Goal: Transaction & Acquisition: Purchase product/service

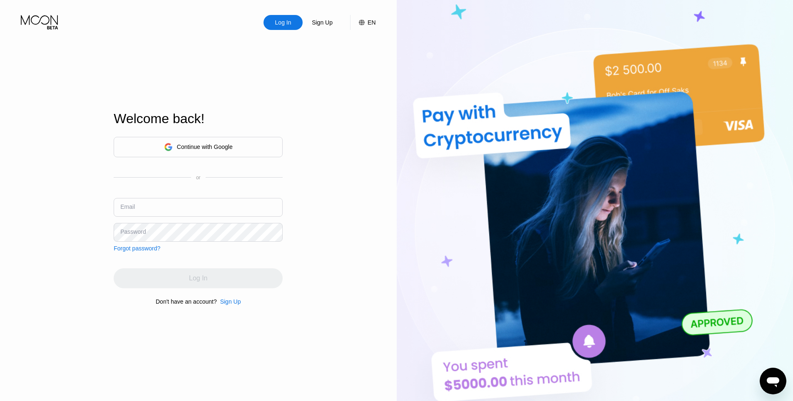
type input "405851"
click at [192, 147] on div "Continue with Google" at bounding box center [205, 147] width 56 height 7
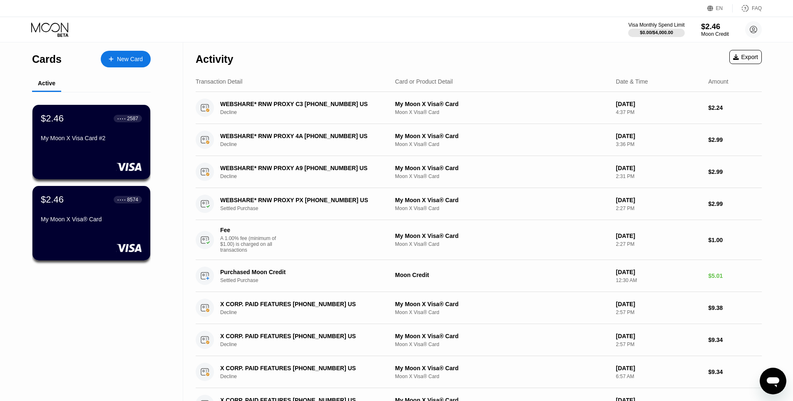
click at [712, 29] on div "$2.46" at bounding box center [715, 26] width 28 height 9
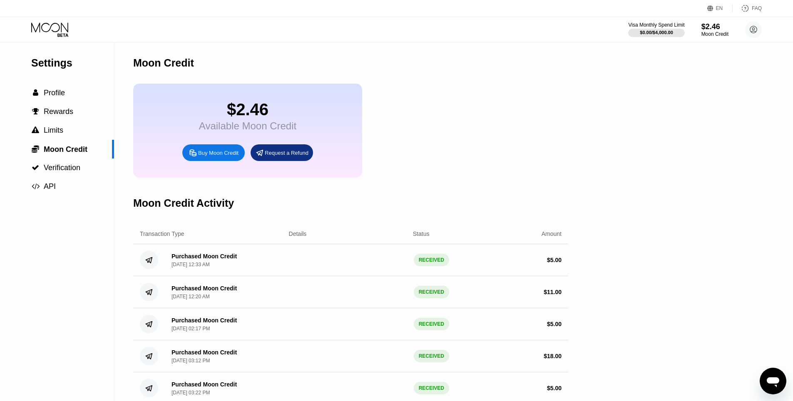
drag, startPoint x: 577, startPoint y: 73, endPoint x: 553, endPoint y: 93, distance: 31.0
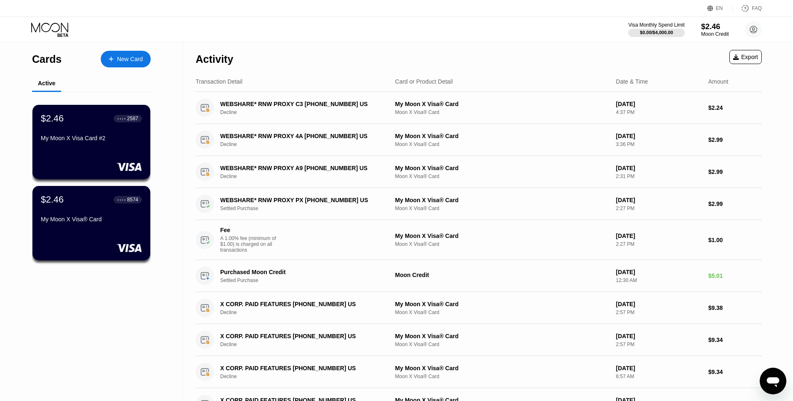
click at [711, 34] on div "Moon Credit" at bounding box center [715, 34] width 28 height 6
click at [707, 32] on div "Moon Credit" at bounding box center [714, 34] width 27 height 6
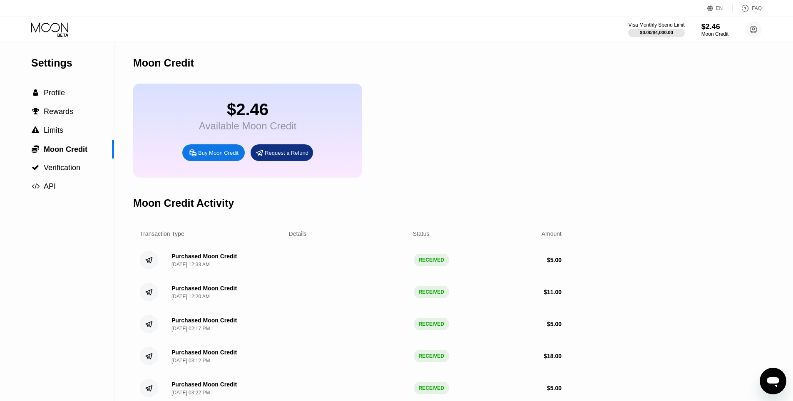
click at [214, 156] on div "Buy Moon Credit" at bounding box center [218, 152] width 40 height 7
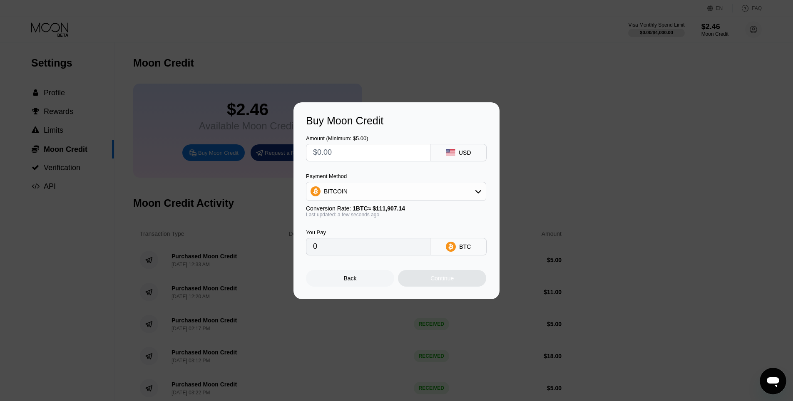
click at [369, 197] on div "BITCOIN" at bounding box center [395, 191] width 179 height 17
click at [361, 253] on span "USDC on Polygon" at bounding box center [349, 251] width 47 height 7
click at [370, 252] on input "0" at bounding box center [368, 246] width 110 height 17
click at [337, 154] on input "text" at bounding box center [368, 152] width 110 height 17
type input "$5"
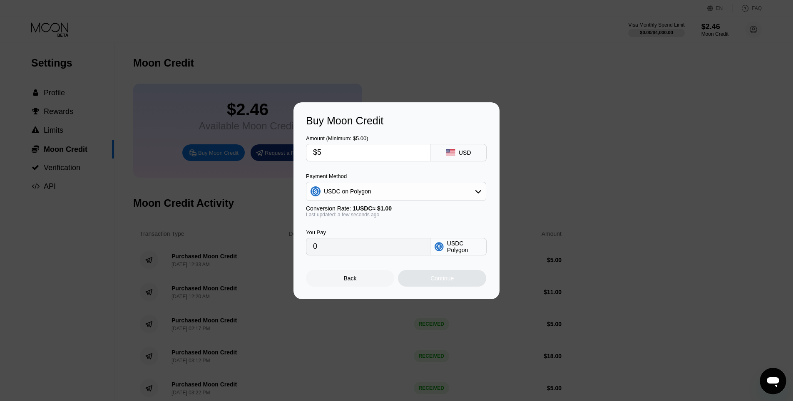
type input "5.00000000"
type input "$6"
type input "6.00000000"
type input "$6"
click at [422, 278] on div "Continue" at bounding box center [442, 278] width 88 height 17
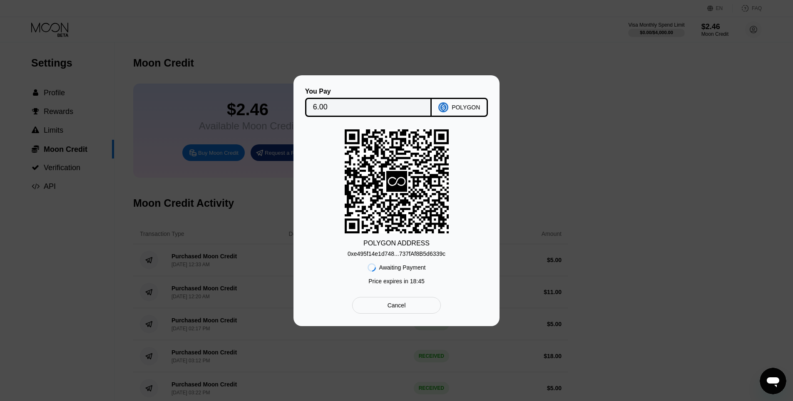
click at [411, 256] on div "0xe495f14e1d748...737fAf8B5d6339c" at bounding box center [396, 254] width 98 height 7
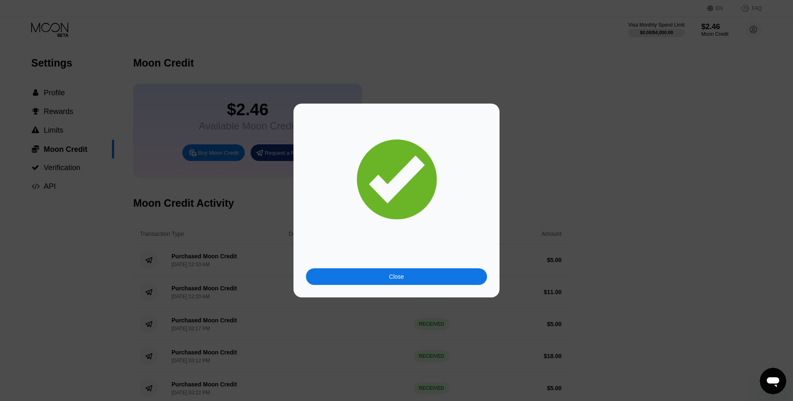
click at [393, 278] on div "Close" at bounding box center [396, 276] width 15 height 7
